Goal: Task Accomplishment & Management: Manage account settings

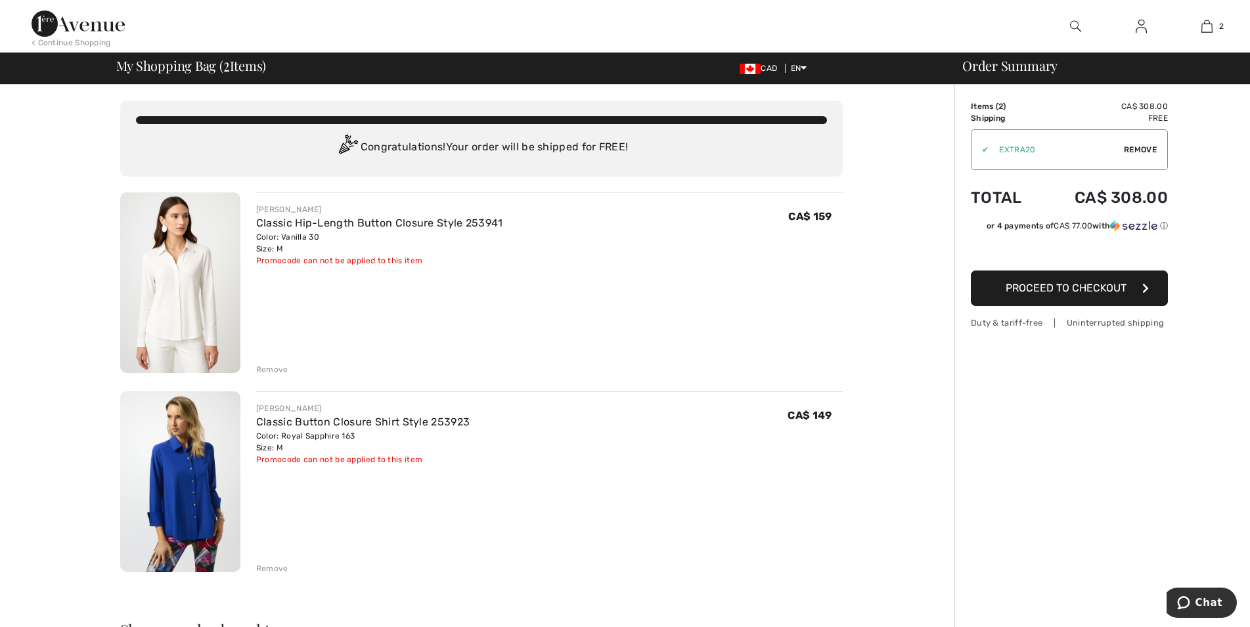
click at [1142, 30] on img at bounding box center [1141, 26] width 11 height 16
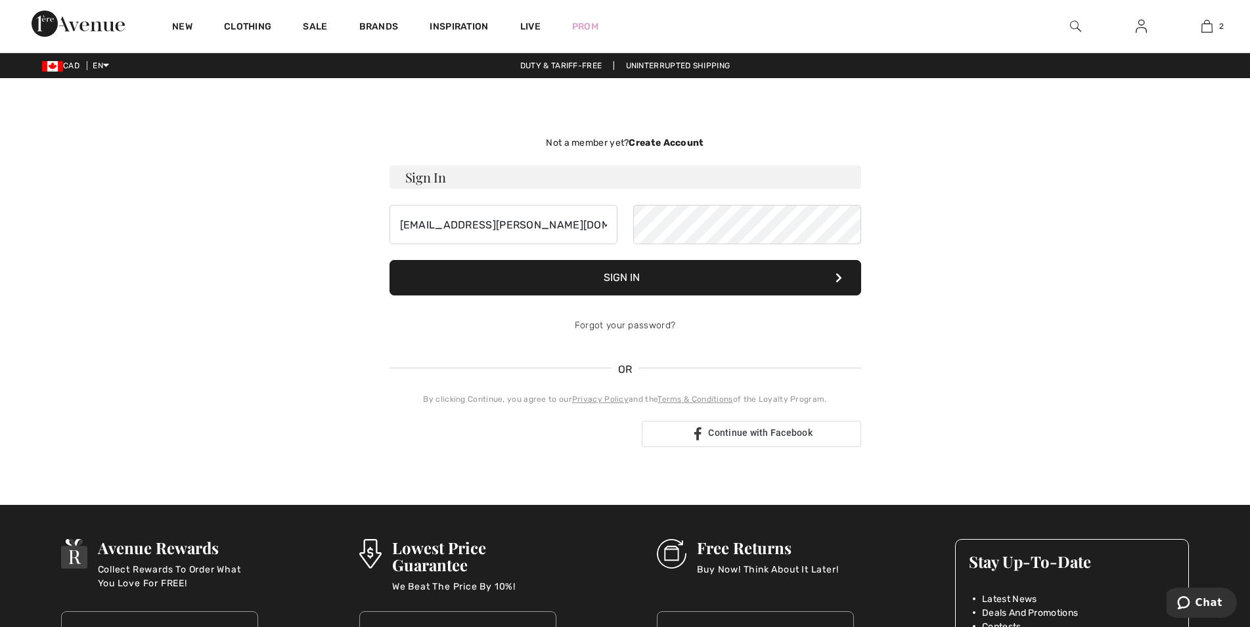
click at [656, 282] on button "Sign In" at bounding box center [625, 277] width 472 height 35
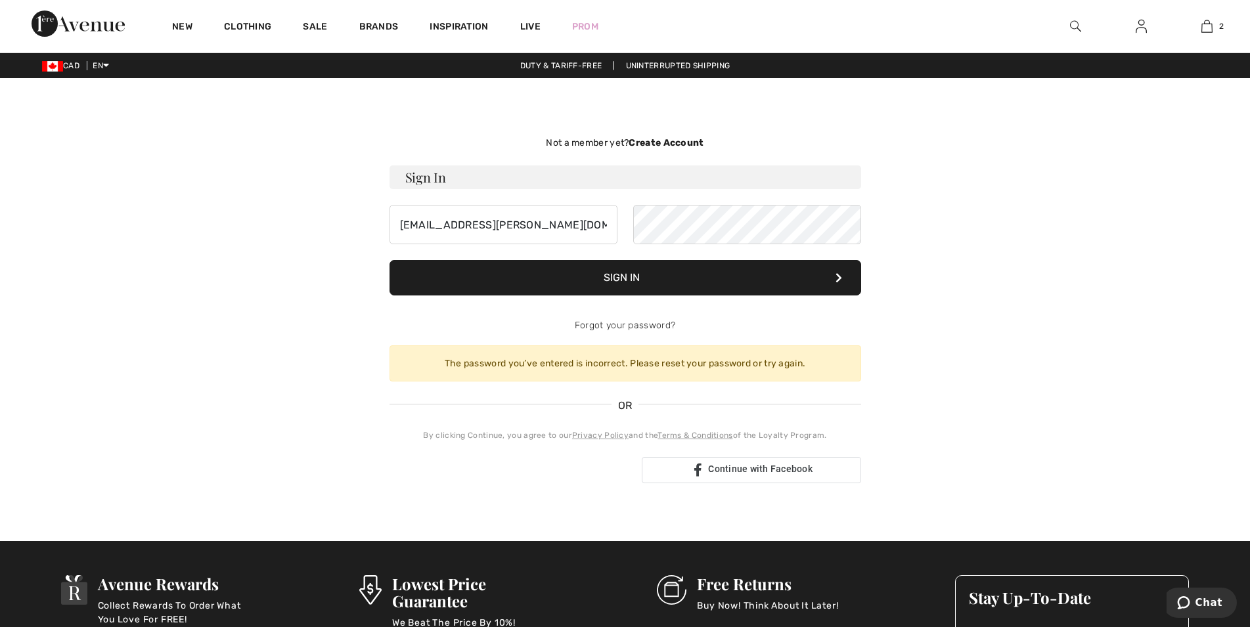
click at [623, 280] on button "Sign In" at bounding box center [625, 277] width 472 height 35
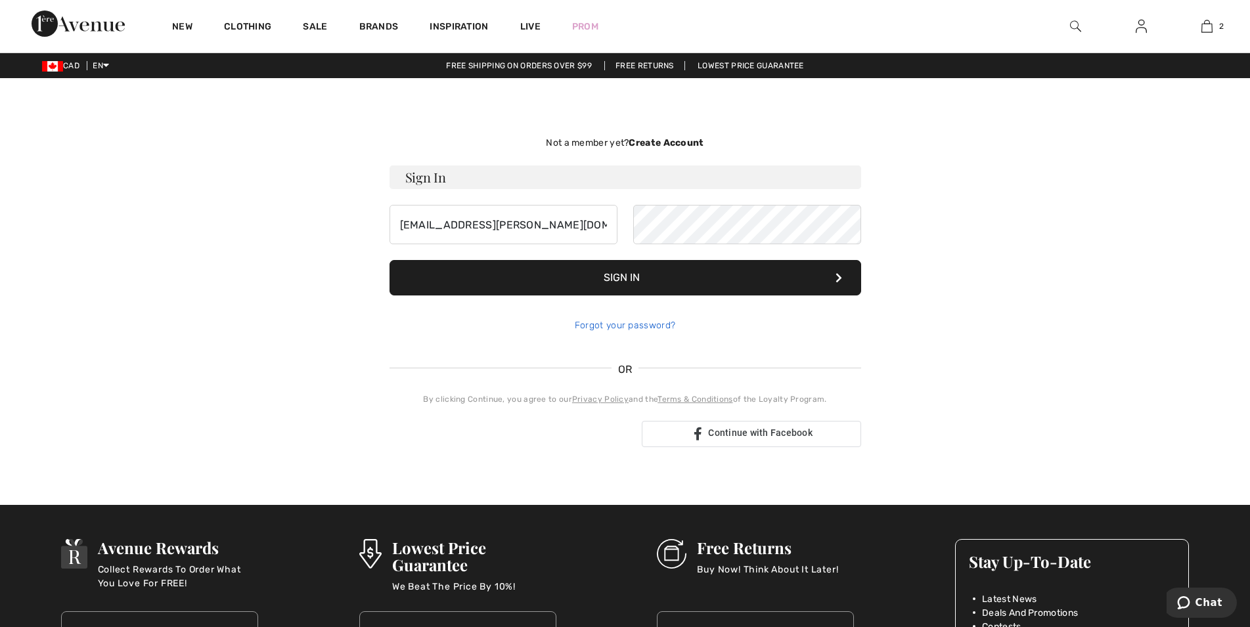
click at [623, 329] on link "Forgot your password?" at bounding box center [625, 325] width 100 height 11
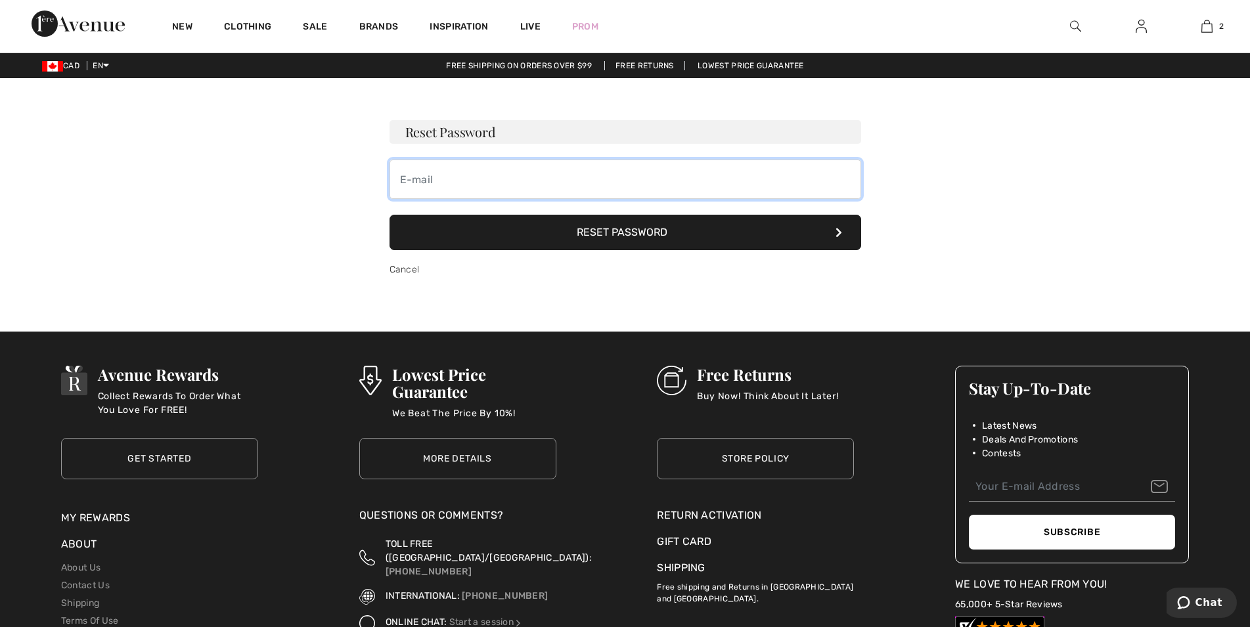
click at [439, 186] on input "email" at bounding box center [625, 179] width 472 height 39
type input "[EMAIL_ADDRESS][PERSON_NAME][DOMAIN_NAME]"
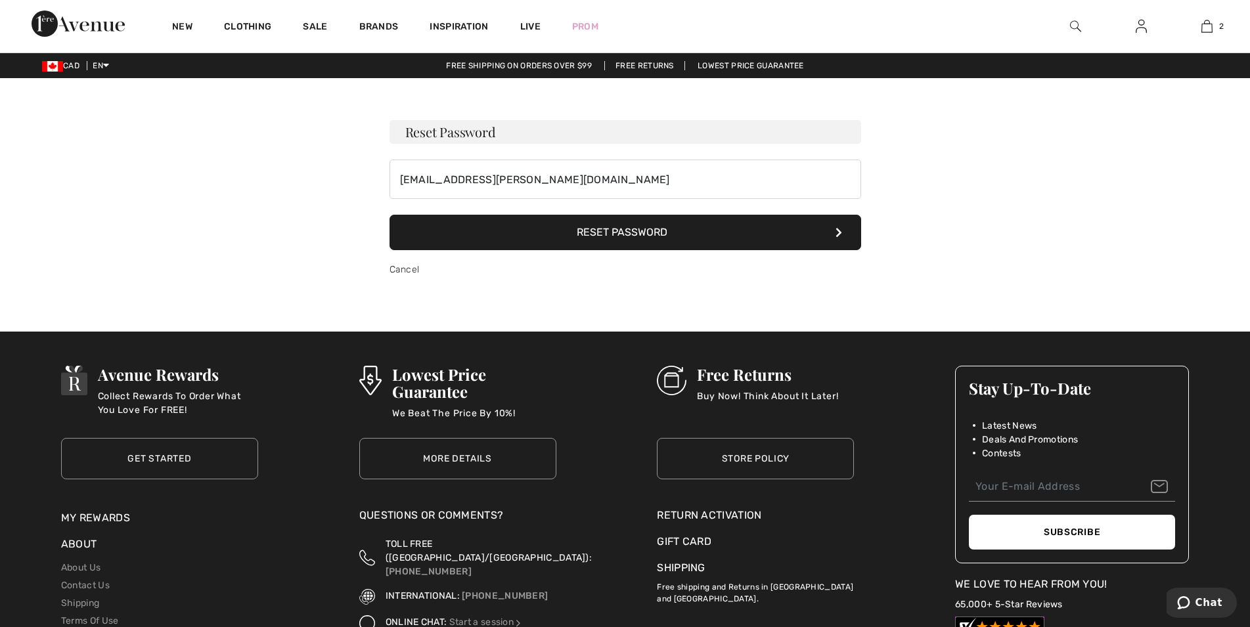
click at [581, 227] on button "Reset Password" at bounding box center [625, 232] width 472 height 35
